Goal: Information Seeking & Learning: Learn about a topic

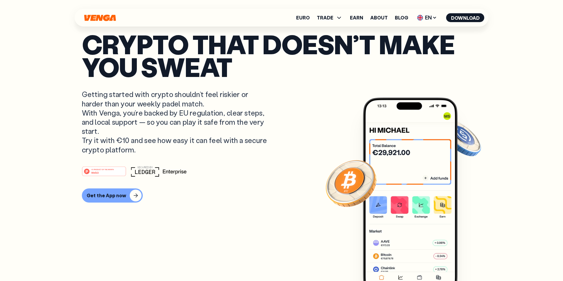
click at [94, 42] on p "Crypto that doesn’t make you sweat" at bounding box center [281, 55] width 399 height 45
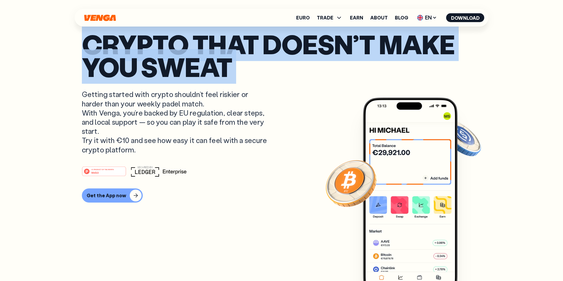
drag, startPoint x: 94, startPoint y: 42, endPoint x: 388, endPoint y: 88, distance: 297.4
click at [388, 78] on p "Crypto that doesn’t make you sweat" at bounding box center [281, 55] width 399 height 45
click at [334, 78] on p "Crypto that doesn’t make you sweat" at bounding box center [281, 55] width 399 height 45
drag, startPoint x: 334, startPoint y: 88, endPoint x: 151, endPoint y: 51, distance: 186.9
click at [151, 51] on p "Crypto that doesn’t make you sweat" at bounding box center [281, 55] width 399 height 45
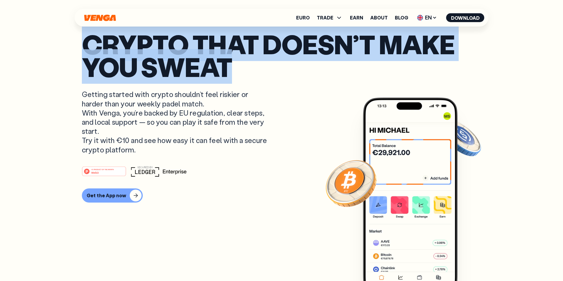
click at [159, 78] on p "Crypto that doesn’t make you sweat" at bounding box center [281, 55] width 399 height 45
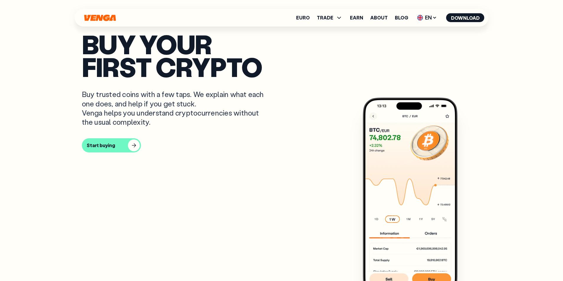
scroll to position [306, 0]
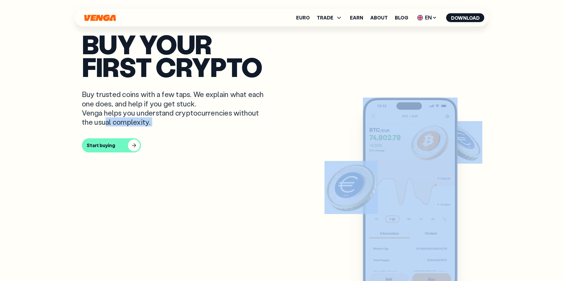
drag, startPoint x: 79, startPoint y: 124, endPoint x: 211, endPoint y: 158, distance: 136.6
click at [211, 158] on section "Buy your first crypto Buy trusted coins with a few taps. We explain what each o…" at bounding box center [281, 116] width 411 height 844
click at [211, 127] on p "Buy trusted coins with a few taps. We explain what each one does, and help if y…" at bounding box center [175, 108] width 187 height 37
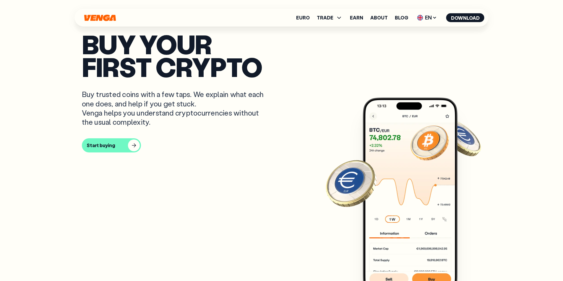
drag, startPoint x: 138, startPoint y: 175, endPoint x: 88, endPoint y: 108, distance: 82.7
click at [88, 108] on article "Buy your first crypto Buy trusted coins with a few taps. We explain what each o…" at bounding box center [281, 152] width 399 height 239
click at [88, 78] on p "Buy your first crypto" at bounding box center [281, 55] width 399 height 45
click at [90, 62] on p "Buy your first crypto" at bounding box center [281, 55] width 399 height 45
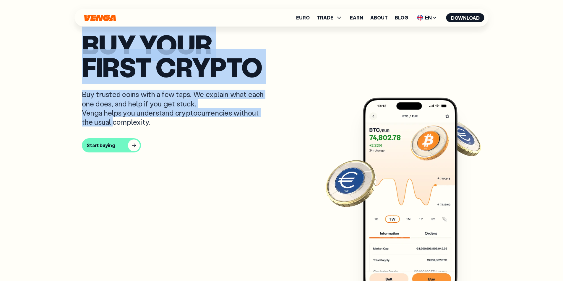
drag, startPoint x: 90, startPoint y: 62, endPoint x: 224, endPoint y: 163, distance: 168.0
click at [224, 163] on article "Buy your first crypto Buy trusted coins with a few taps. We explain what each o…" at bounding box center [281, 152] width 399 height 239
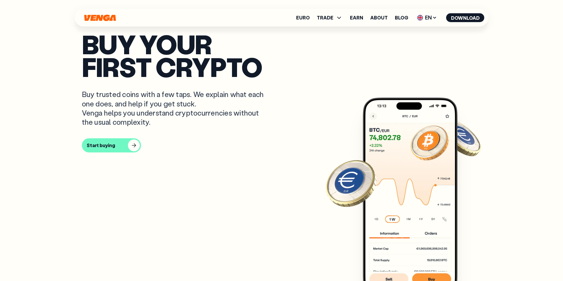
click at [213, 127] on p "Buy trusted coins with a few taps. We explain what each one does, and help if y…" at bounding box center [175, 108] width 187 height 37
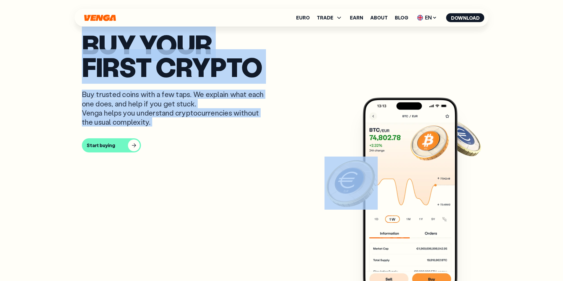
drag, startPoint x: 213, startPoint y: 174, endPoint x: 113, endPoint y: 36, distance: 170.2
click at [113, 36] on article "Buy your first crypto Buy trusted coins with a few taps. We explain what each o…" at bounding box center [281, 152] width 399 height 239
drag, startPoint x: 113, startPoint y: 36, endPoint x: 111, endPoint y: 43, distance: 6.7
click at [113, 35] on p "Buy your first crypto" at bounding box center [281, 55] width 399 height 45
